Goal: Check status: Check status

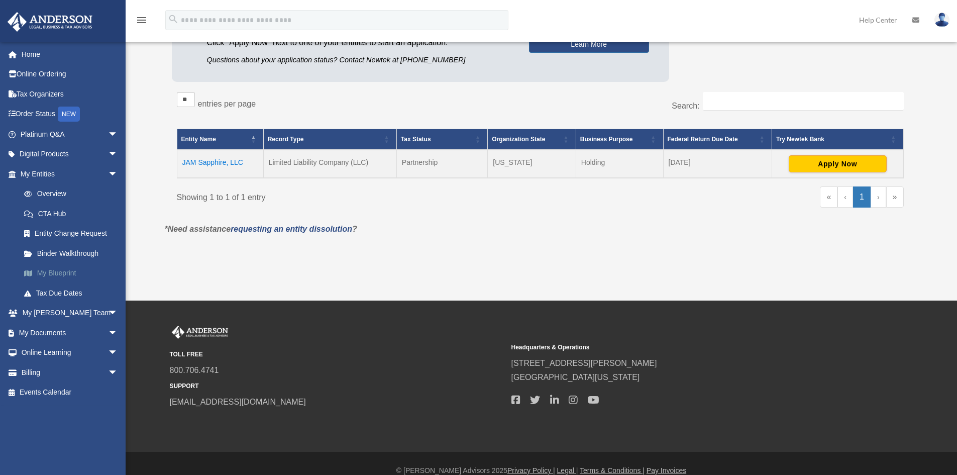
scroll to position [145, 0]
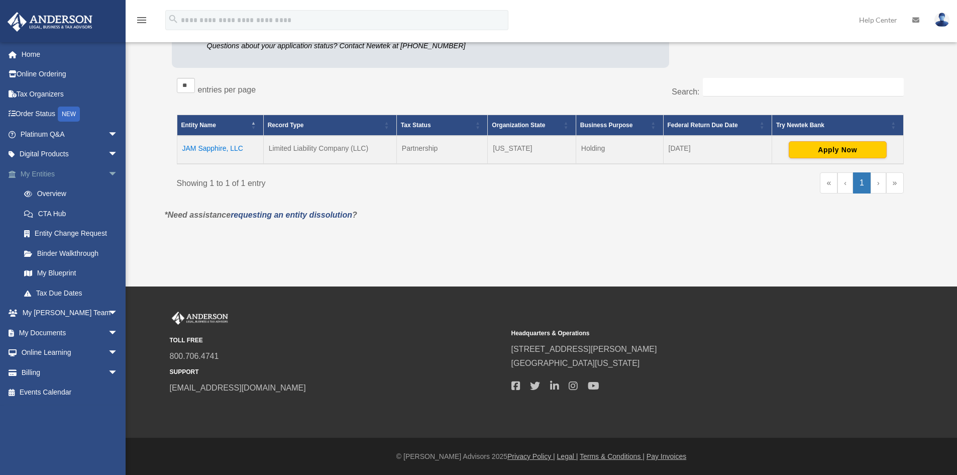
click at [47, 167] on link "My Entities arrow_drop_down" at bounding box center [70, 174] width 126 height 20
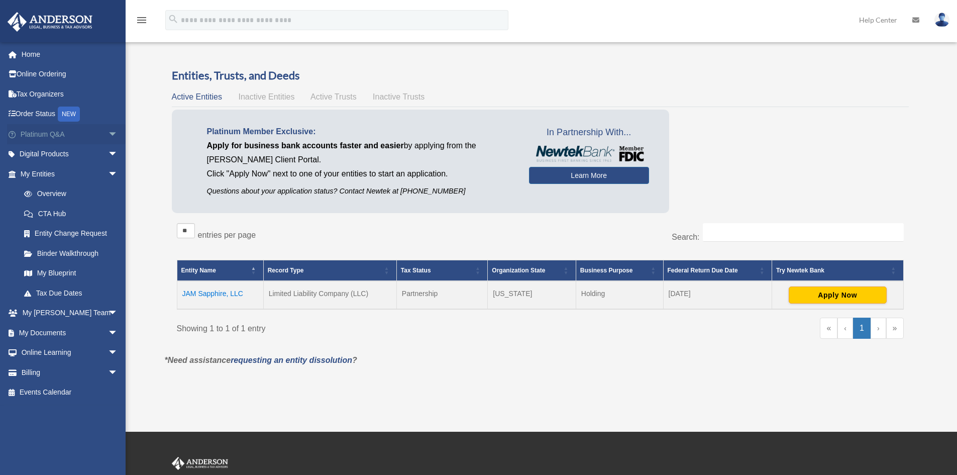
click at [39, 135] on link "Platinum Q&A arrow_drop_down" at bounding box center [70, 134] width 126 height 20
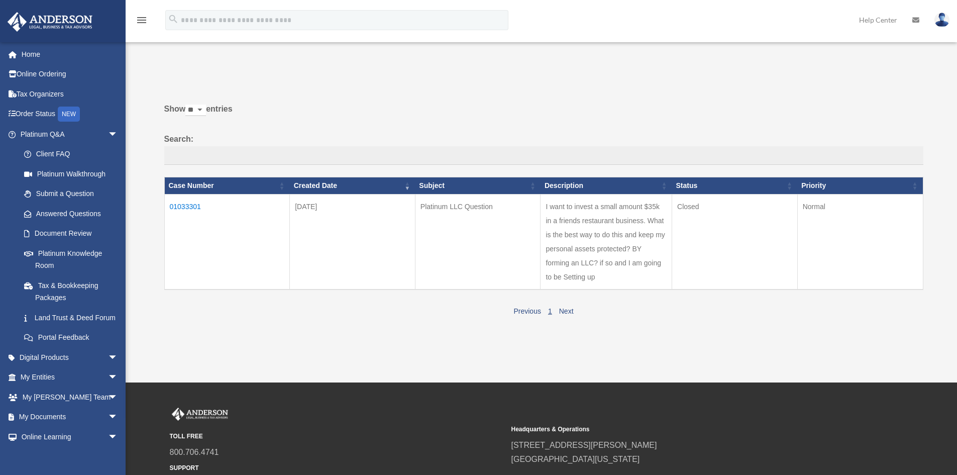
click at [108, 138] on span "arrow_drop_down" at bounding box center [118, 134] width 20 height 21
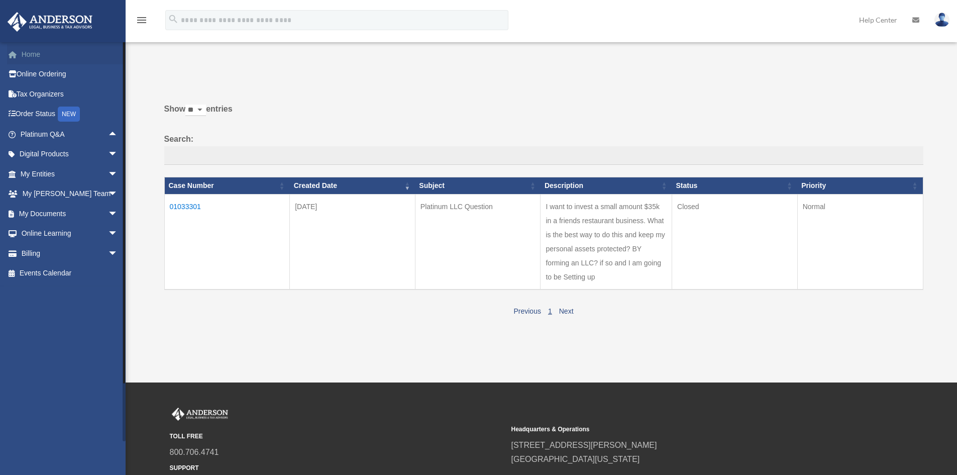
click at [18, 48] on link "Home" at bounding box center [70, 54] width 126 height 20
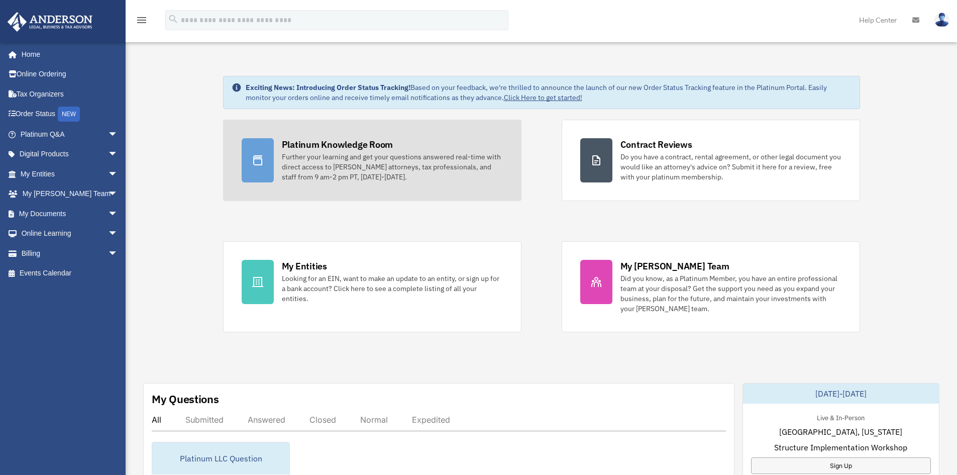
click at [384, 171] on div "Further your learning and get your questions answered real-time with direct acc…" at bounding box center [392, 167] width 221 height 30
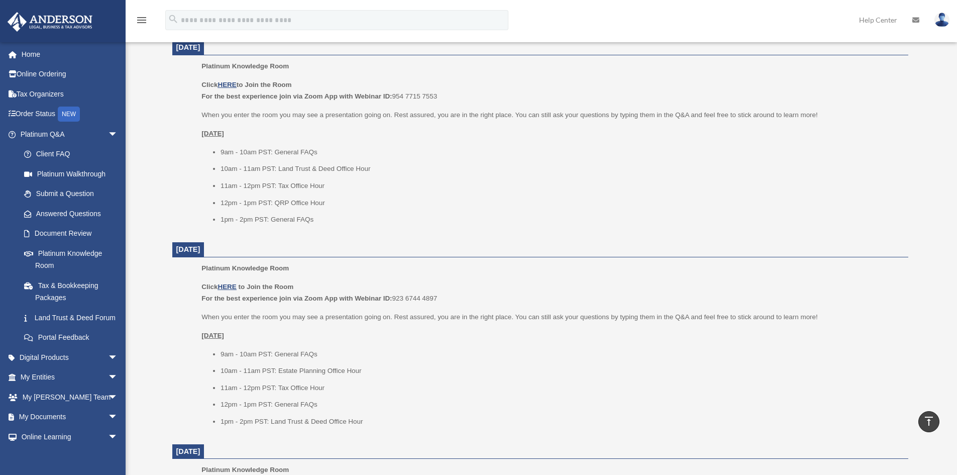
scroll to position [352, 0]
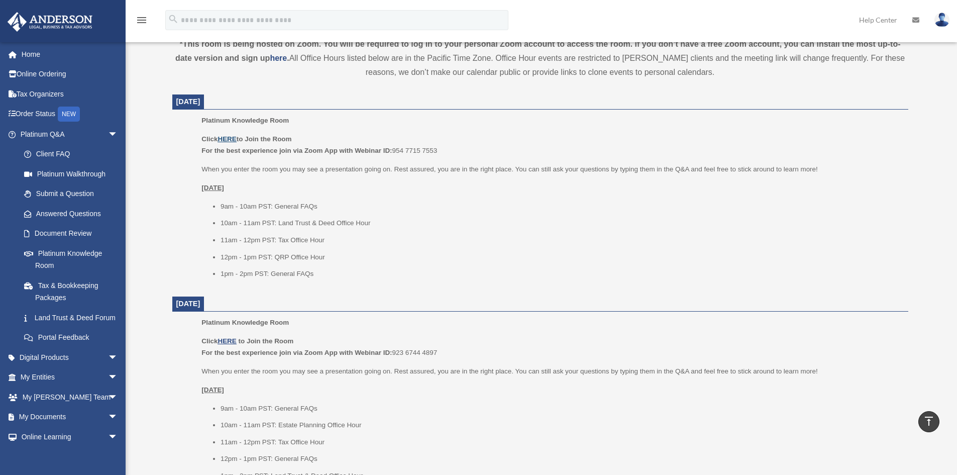
click at [223, 142] on u "HERE" at bounding box center [226, 139] width 19 height 8
click at [69, 318] on link "Land Trust & Deed Forum" at bounding box center [73, 317] width 119 height 20
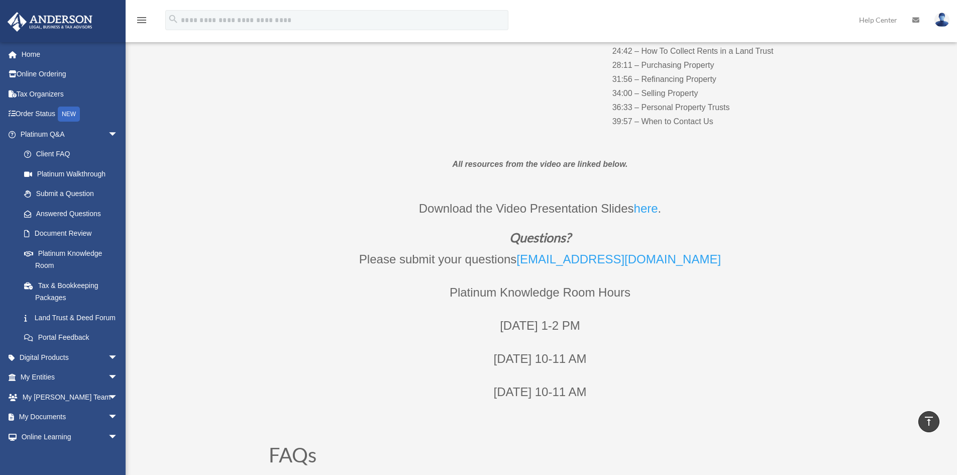
scroll to position [301, 0]
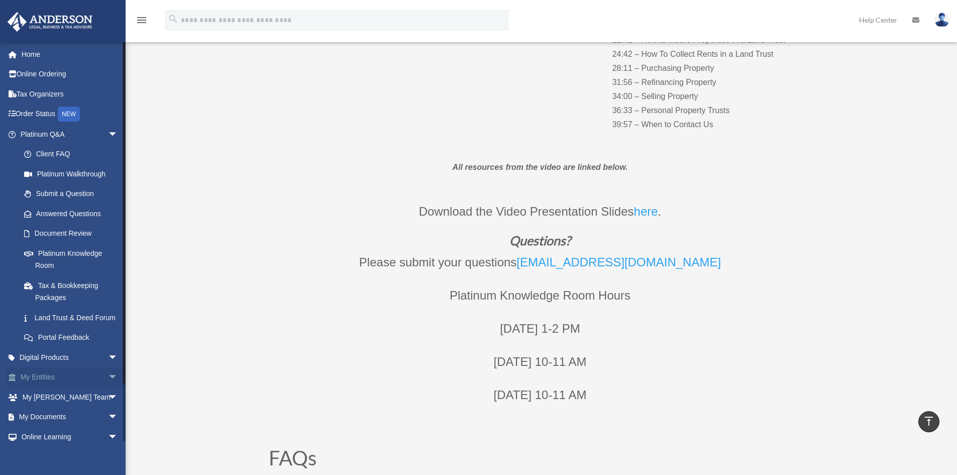
click at [58, 387] on link "My Entities arrow_drop_down" at bounding box center [70, 377] width 126 height 20
click at [25, 427] on link "My Documents arrow_drop_down" at bounding box center [70, 417] width 126 height 20
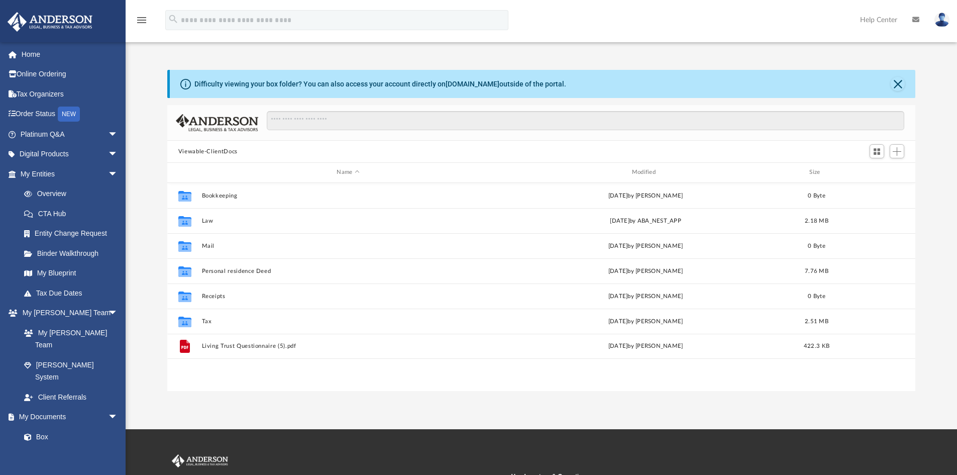
scroll to position [221, 740]
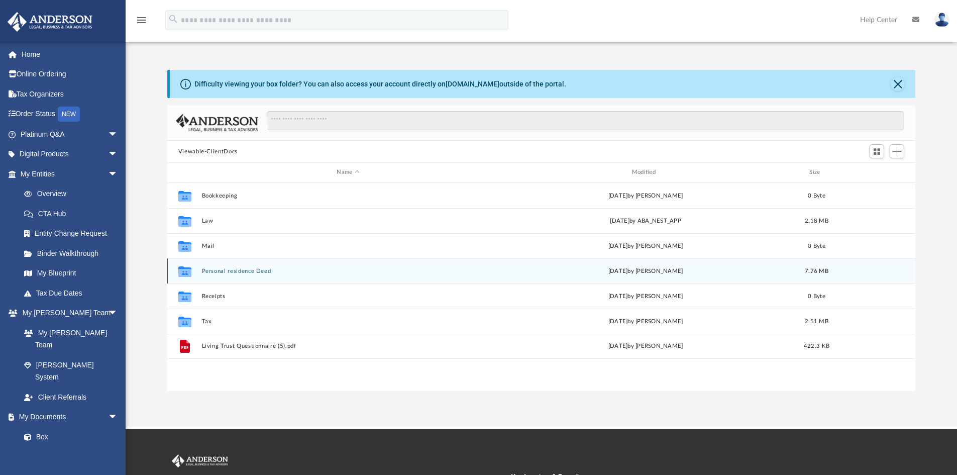
click at [232, 272] on button "Personal residence Deed" at bounding box center [347, 271] width 293 height 7
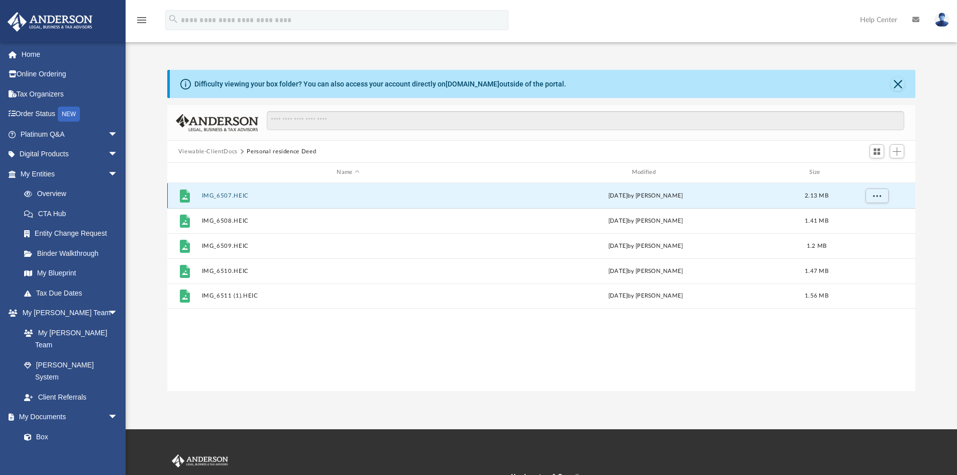
click at [223, 193] on button "IMG_6507.HEIC" at bounding box center [347, 195] width 293 height 7
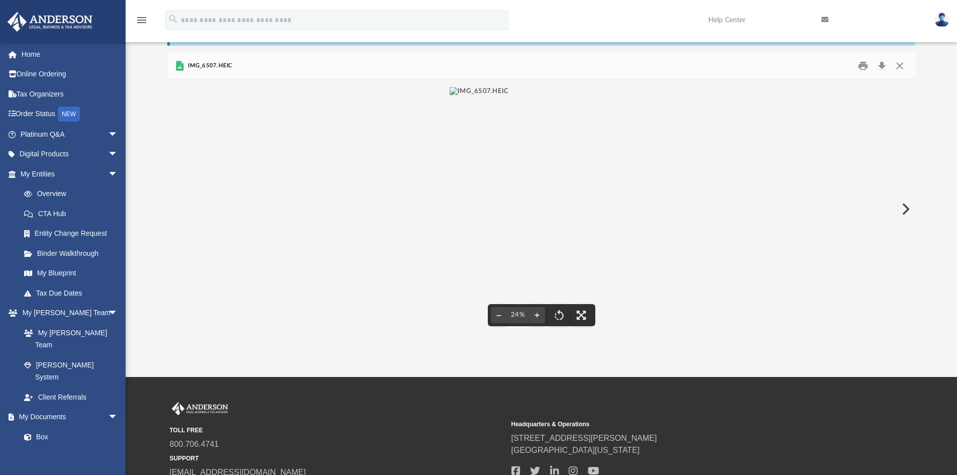
scroll to position [0, 0]
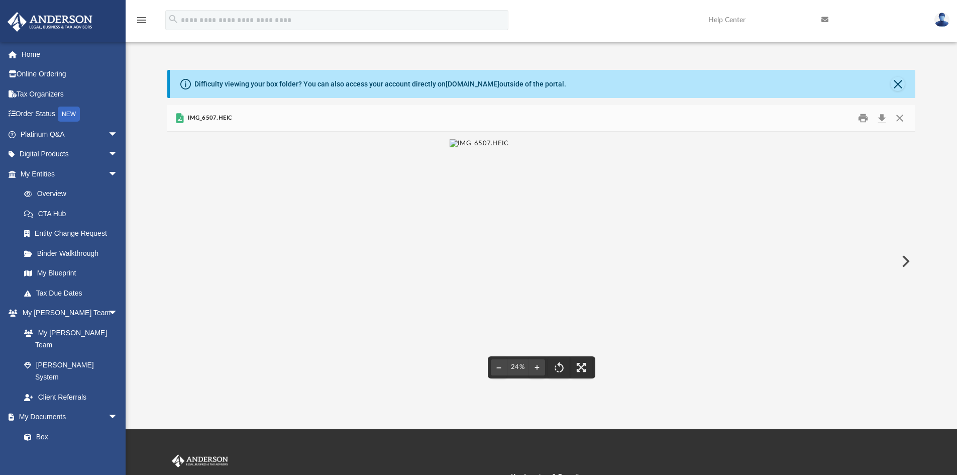
click at [900, 267] on button "Preview" at bounding box center [905, 261] width 22 height 28
click at [905, 261] on button "Preview" at bounding box center [905, 261] width 22 height 28
click at [905, 262] on button "Preview" at bounding box center [905, 261] width 22 height 28
click at [904, 263] on button "Preview" at bounding box center [905, 261] width 22 height 28
click at [899, 116] on button "Close" at bounding box center [900, 119] width 18 height 16
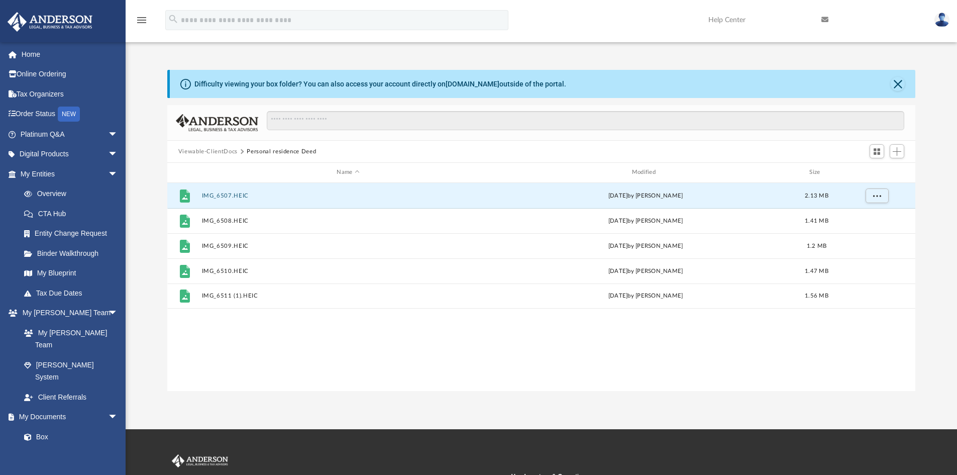
click at [199, 155] on button "Viewable-ClientDocs" at bounding box center [207, 151] width 59 height 9
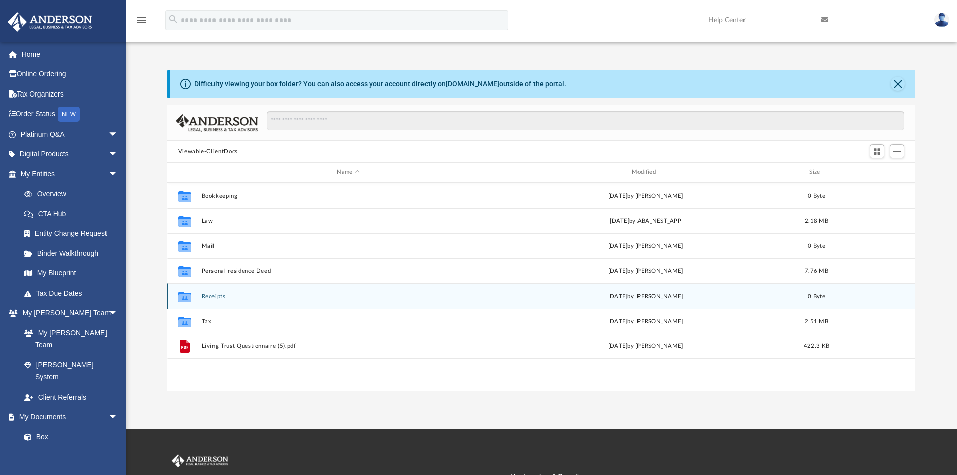
click at [221, 291] on div "Collaborated Folder Receipts Sat Feb 8 2025 by Charles Rogler 0 Byte" at bounding box center [541, 295] width 748 height 25
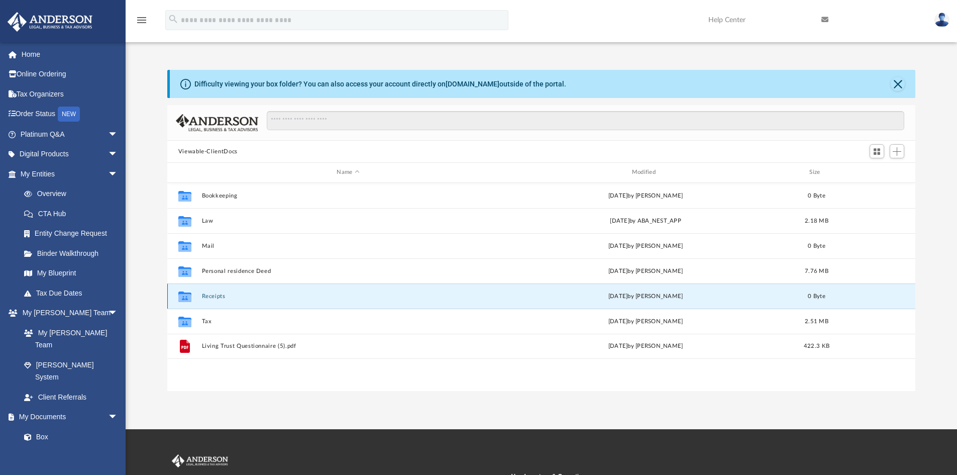
click at [218, 297] on button "Receipts" at bounding box center [347, 296] width 293 height 7
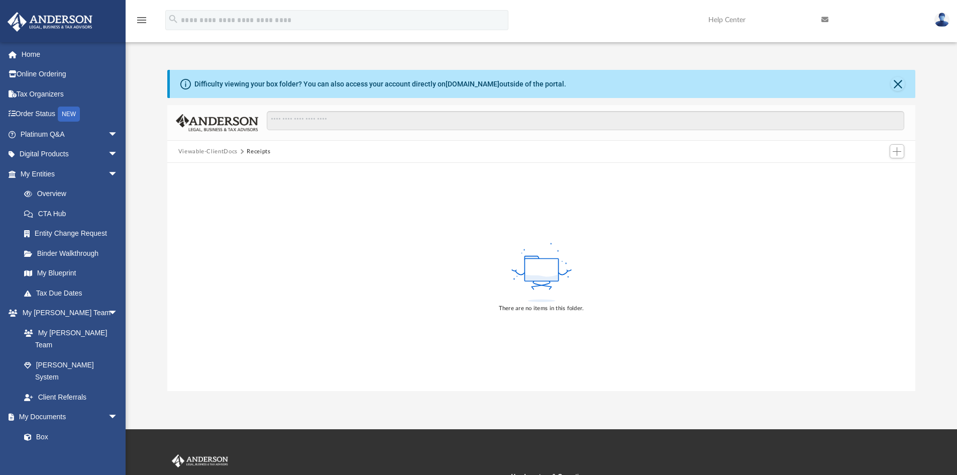
click at [191, 155] on button "Viewable-ClientDocs" at bounding box center [207, 151] width 59 height 9
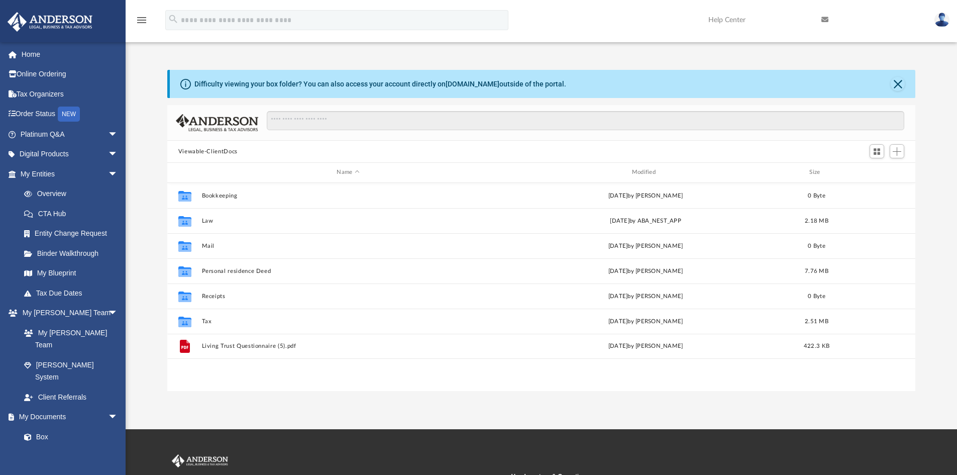
scroll to position [221, 740]
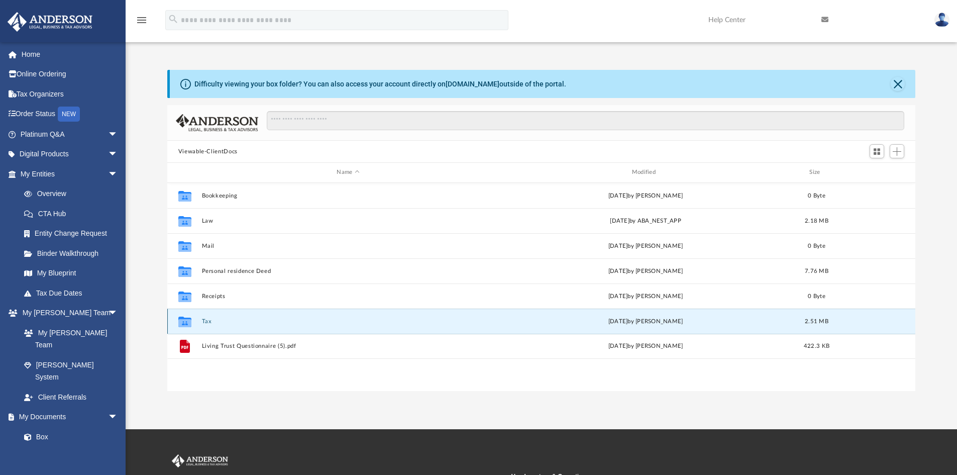
click at [202, 321] on button "Tax" at bounding box center [347, 321] width 293 height 7
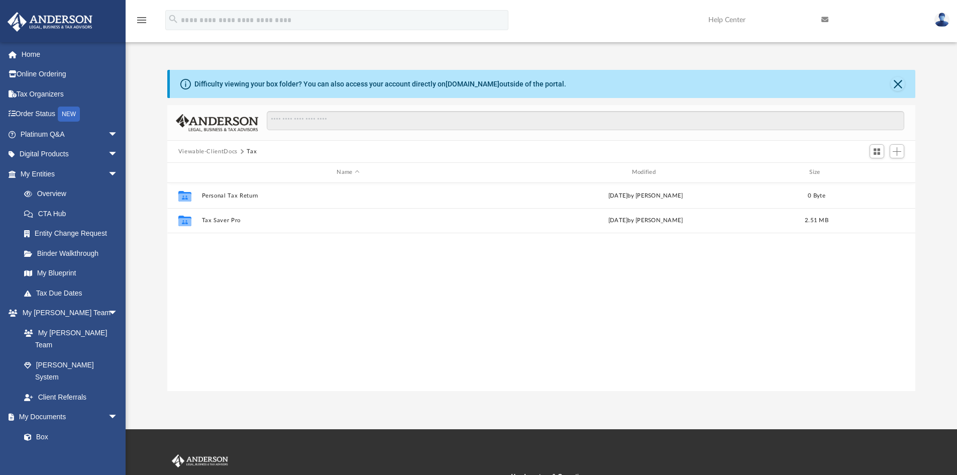
click at [217, 153] on button "Viewable-ClientDocs" at bounding box center [207, 151] width 59 height 9
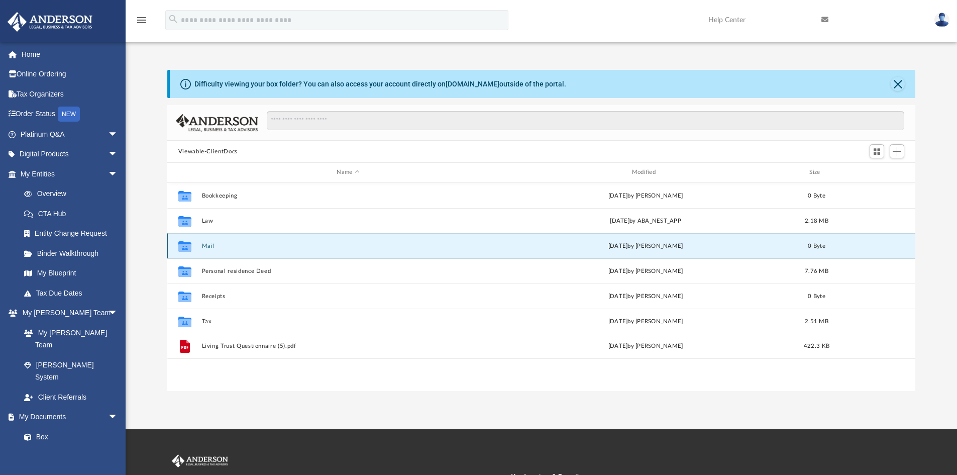
click at [207, 245] on button "Mail" at bounding box center [347, 246] width 293 height 7
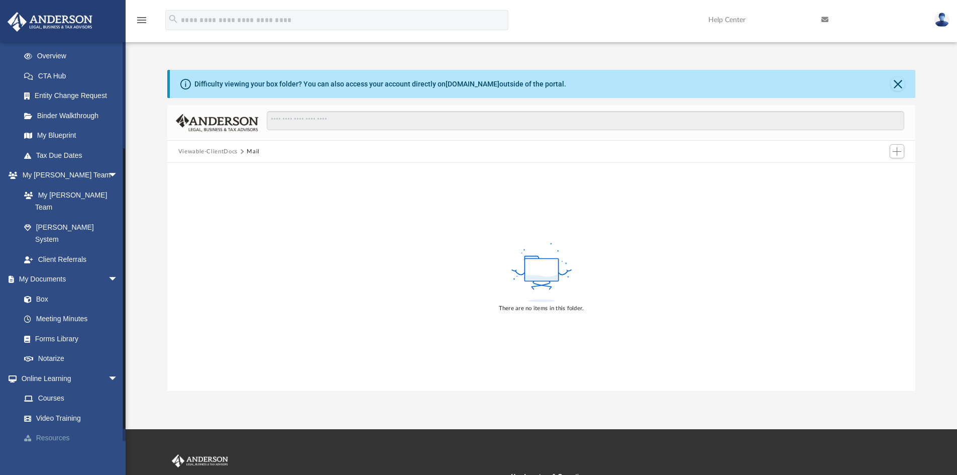
scroll to position [151, 0]
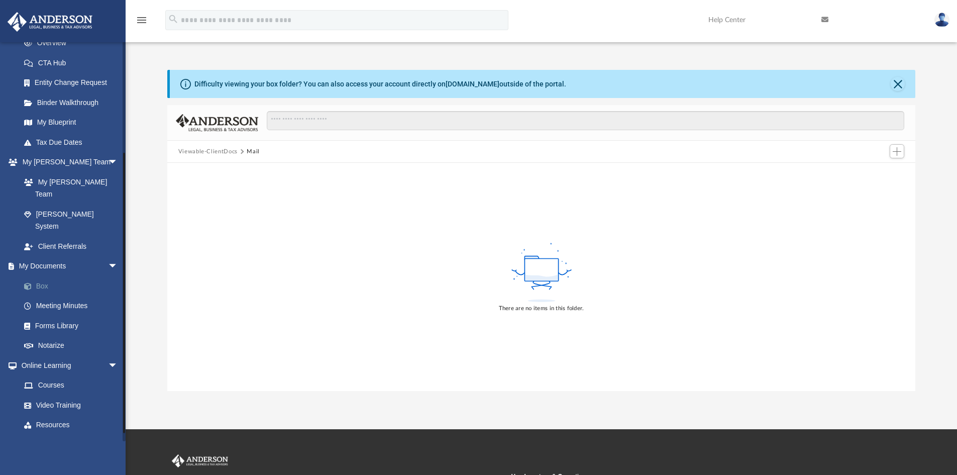
click at [41, 276] on link "Box" at bounding box center [73, 286] width 119 height 20
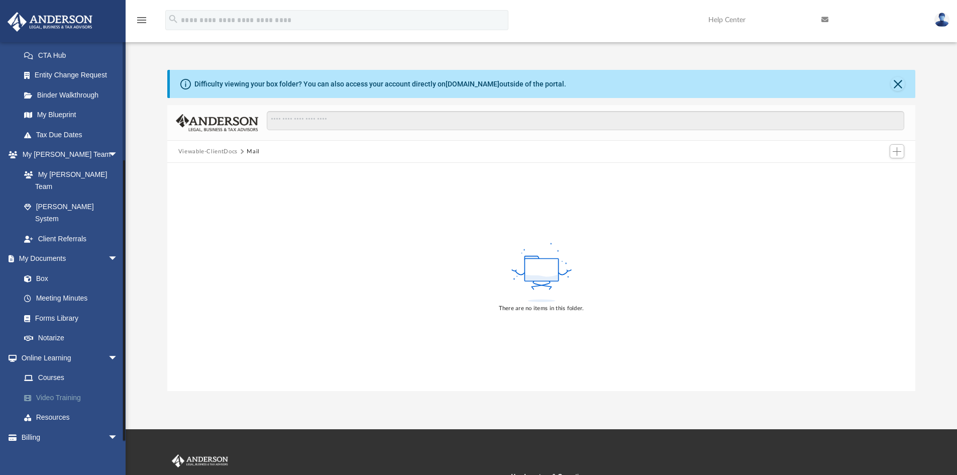
scroll to position [162, 0]
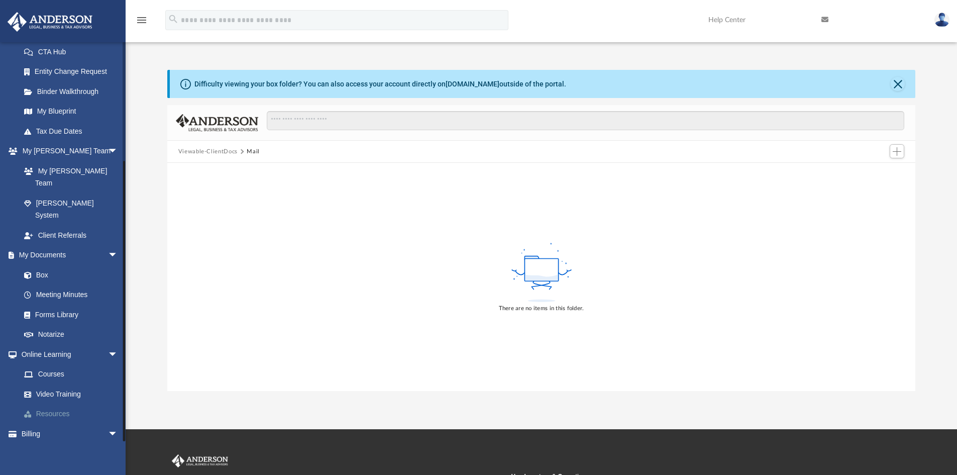
click at [57, 404] on link "Resources" at bounding box center [73, 414] width 119 height 20
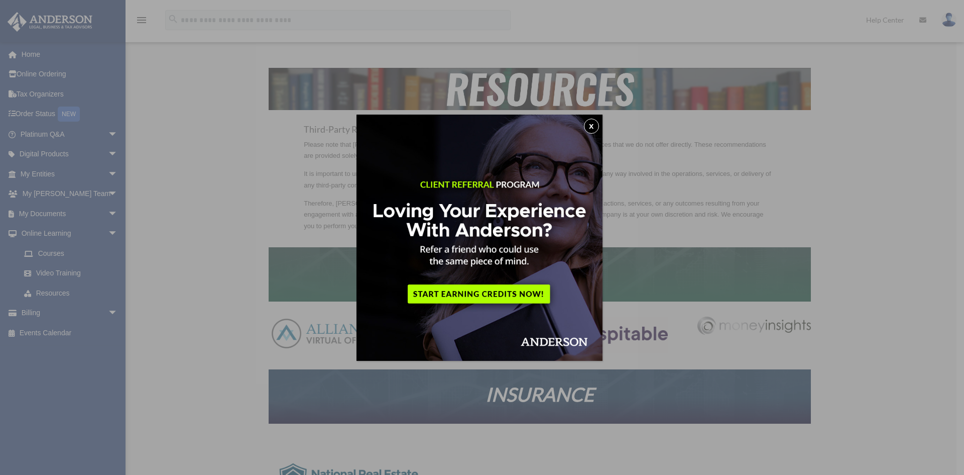
click at [592, 123] on button "x" at bounding box center [591, 126] width 15 height 15
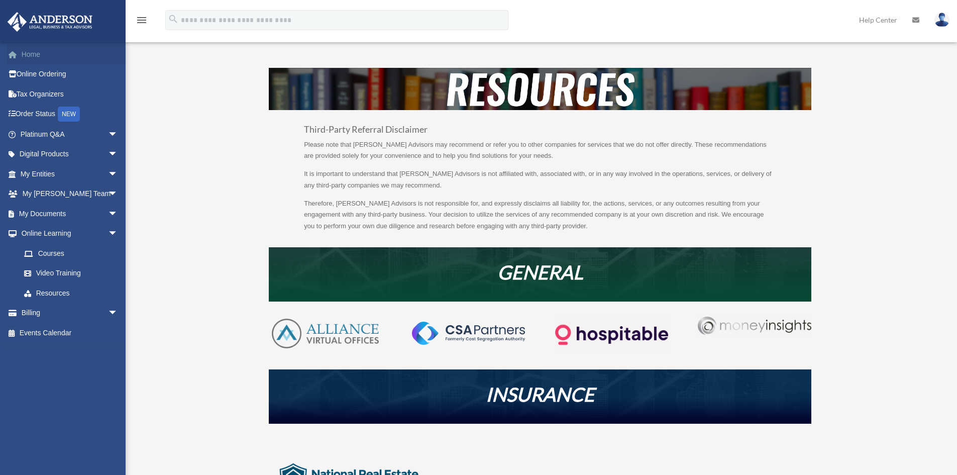
click at [23, 53] on link "Home" at bounding box center [70, 54] width 126 height 20
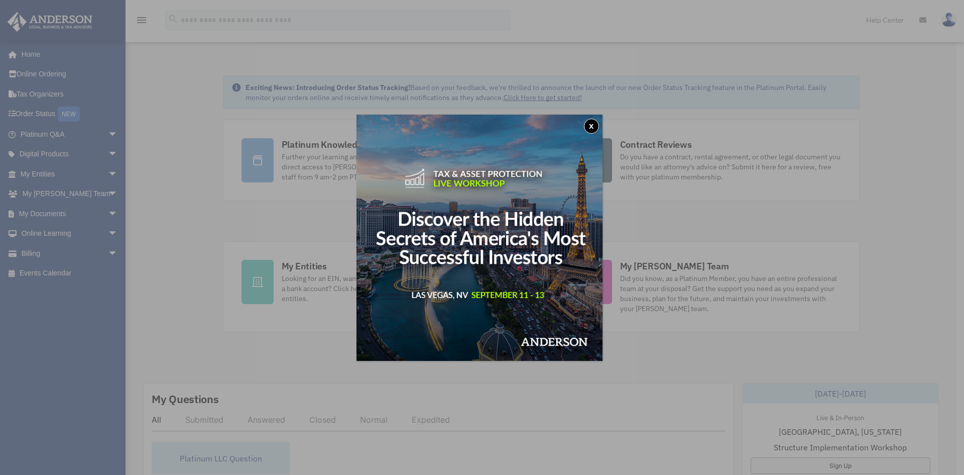
click at [600, 119] on img at bounding box center [480, 238] width 246 height 246
click at [592, 123] on button "x" at bounding box center [591, 126] width 15 height 15
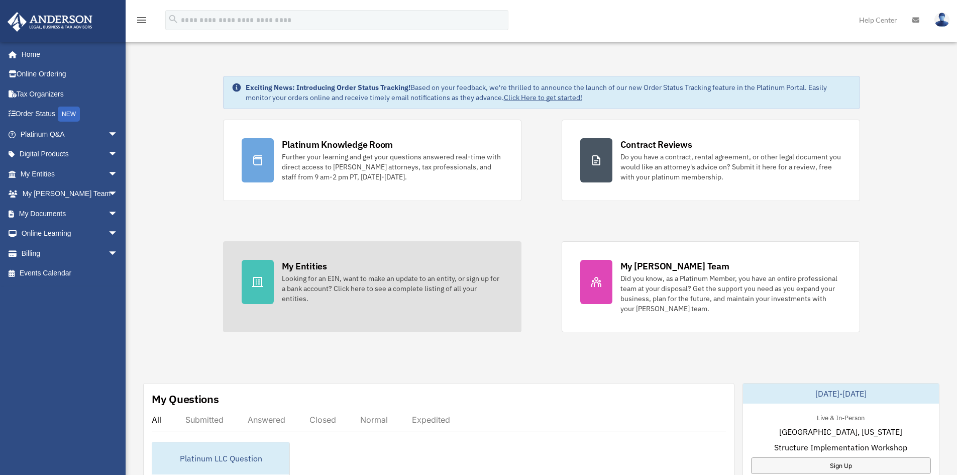
click at [388, 286] on div "Looking for an EIN, want to make an update to an entity, or sign up for a bank …" at bounding box center [392, 288] width 221 height 30
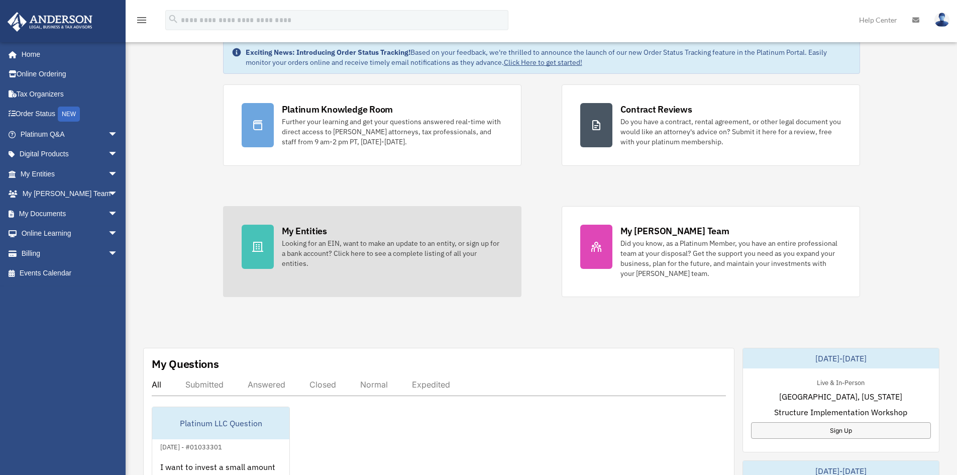
scroll to position [168, 0]
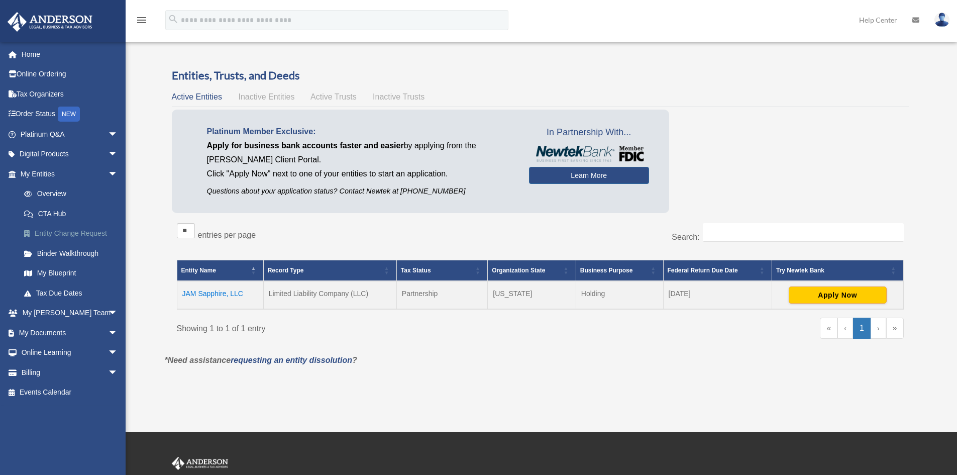
click at [80, 235] on link "Entity Change Request" at bounding box center [73, 234] width 119 height 20
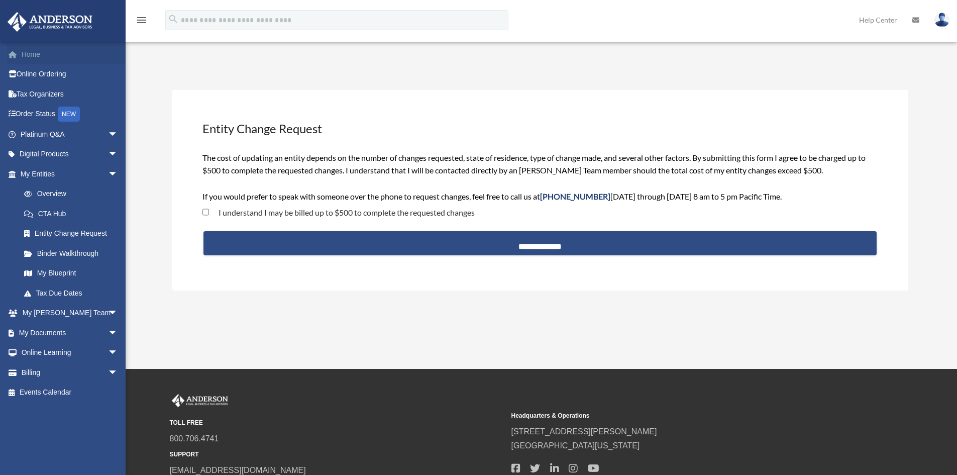
click at [25, 56] on link "Home" at bounding box center [70, 54] width 126 height 20
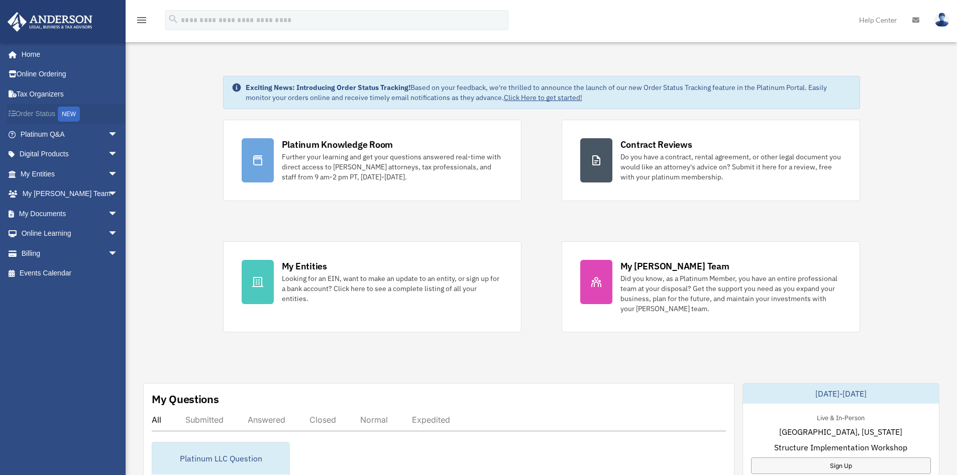
click at [46, 113] on link "Order Status NEW" at bounding box center [70, 114] width 126 height 21
